Goal: Browse casually: Explore the website without a specific task or goal

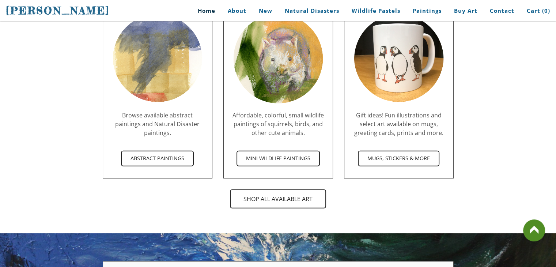
scroll to position [2099, 0]
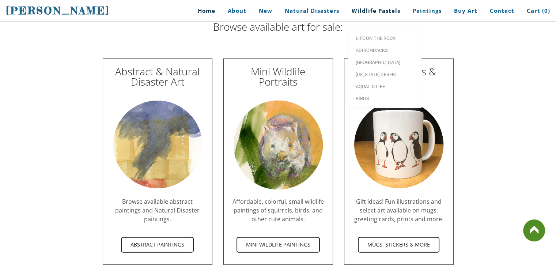
click at [370, 10] on link "Wildlife Pastels" at bounding box center [376, 11] width 60 height 16
click at [371, 36] on span "Life on the Rock" at bounding box center [385, 38] width 58 height 5
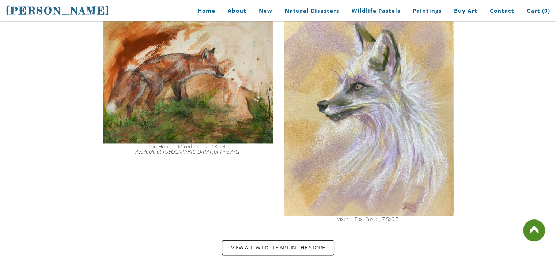
scroll to position [1014, 0]
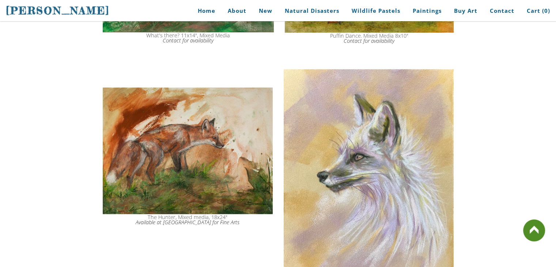
drag, startPoint x: 56, startPoint y: 79, endPoint x: 61, endPoint y: 69, distance: 11.4
click at [204, 11] on link "Home" at bounding box center [204, 11] width 34 height 16
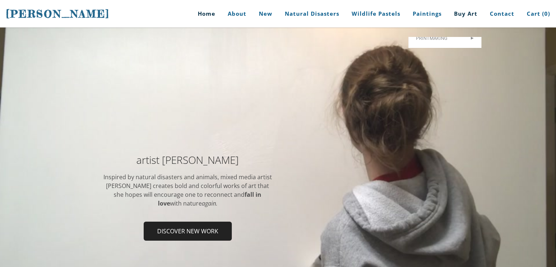
click at [464, 13] on link "Buy Art" at bounding box center [465, 13] width 34 height 27
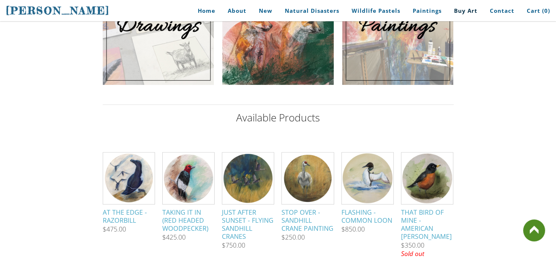
scroll to position [329, 0]
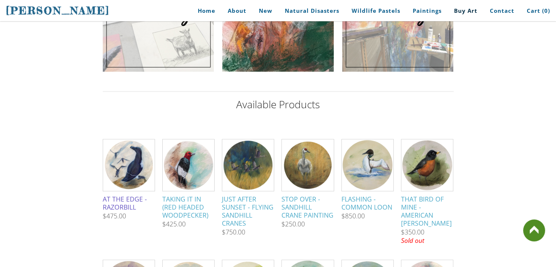
click at [116, 204] on div "At the Edge - Razorbill" at bounding box center [129, 203] width 52 height 16
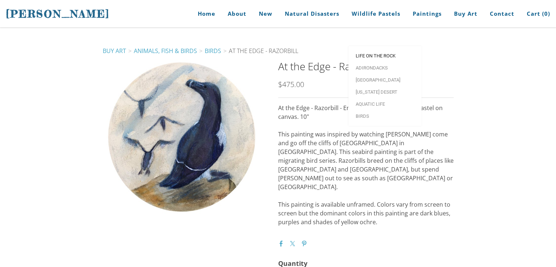
click at [376, 53] on span "Life on the Rock" at bounding box center [385, 55] width 58 height 5
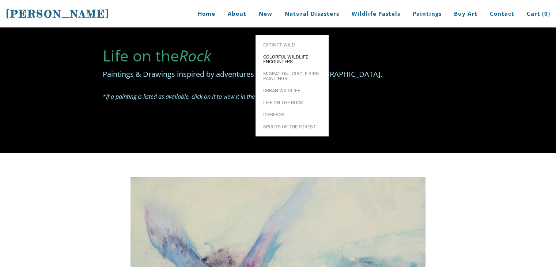
click at [270, 54] on span "Colorful Wildlife Encounters" at bounding box center [292, 59] width 58 height 10
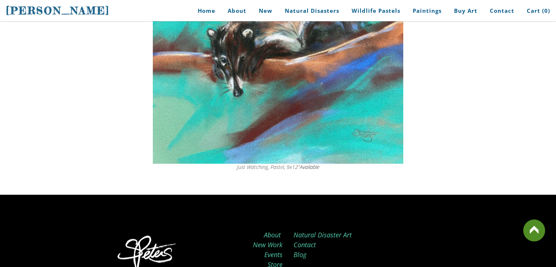
scroll to position [1645, 0]
